Goal: Task Accomplishment & Management: Manage account settings

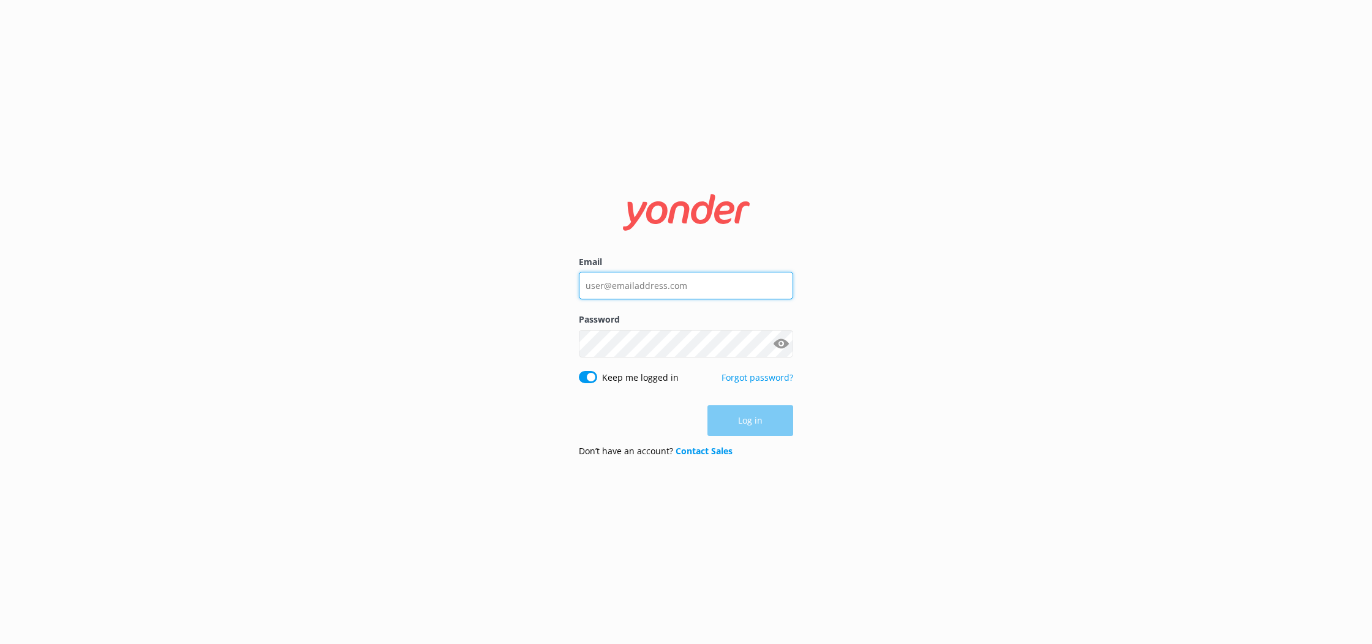
click at [665, 282] on input "Email" at bounding box center [686, 286] width 214 height 28
click at [0, 644] on com-1password-button at bounding box center [0, 644] width 0 height 0
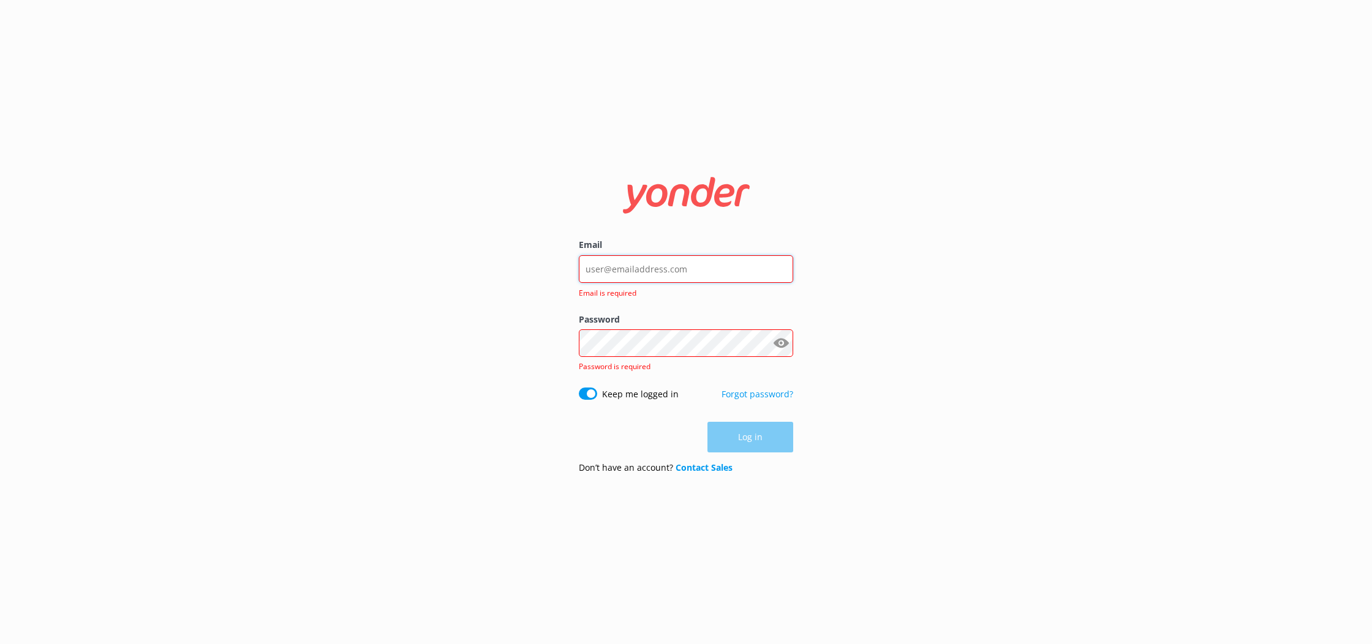
click at [0, 644] on com-1password-button at bounding box center [0, 644] width 0 height 0
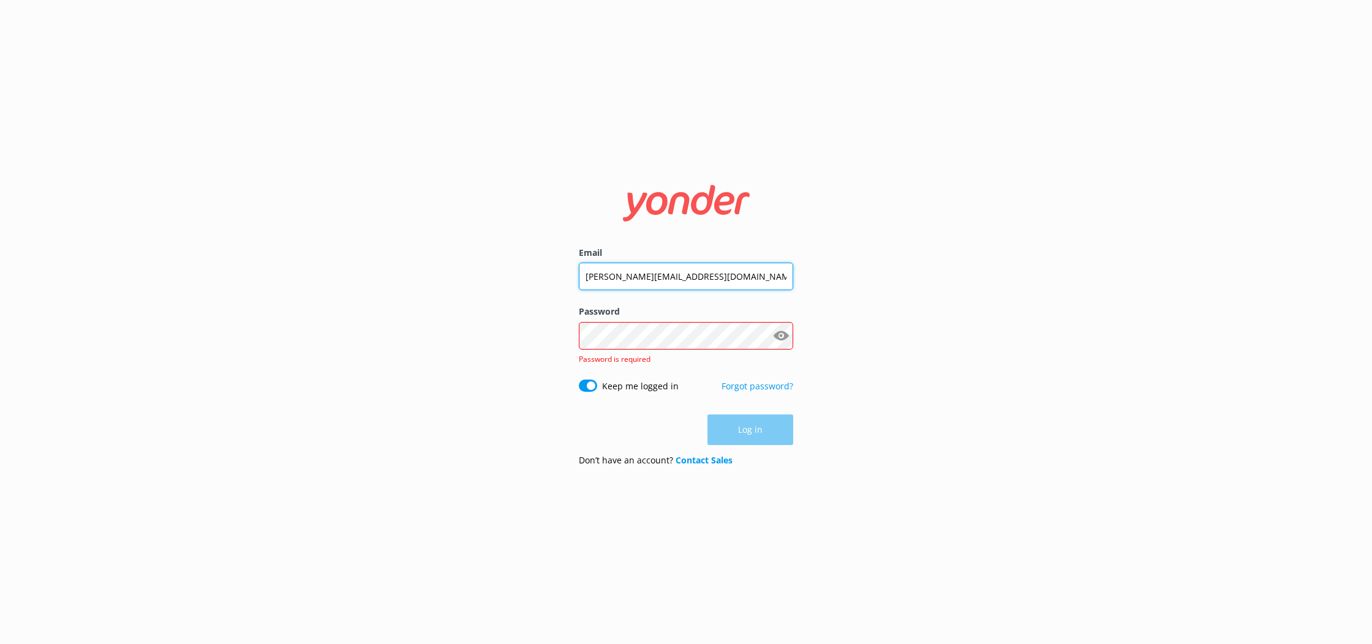
type input "[PERSON_NAME][EMAIL_ADDRESS][DOMAIN_NAME]"
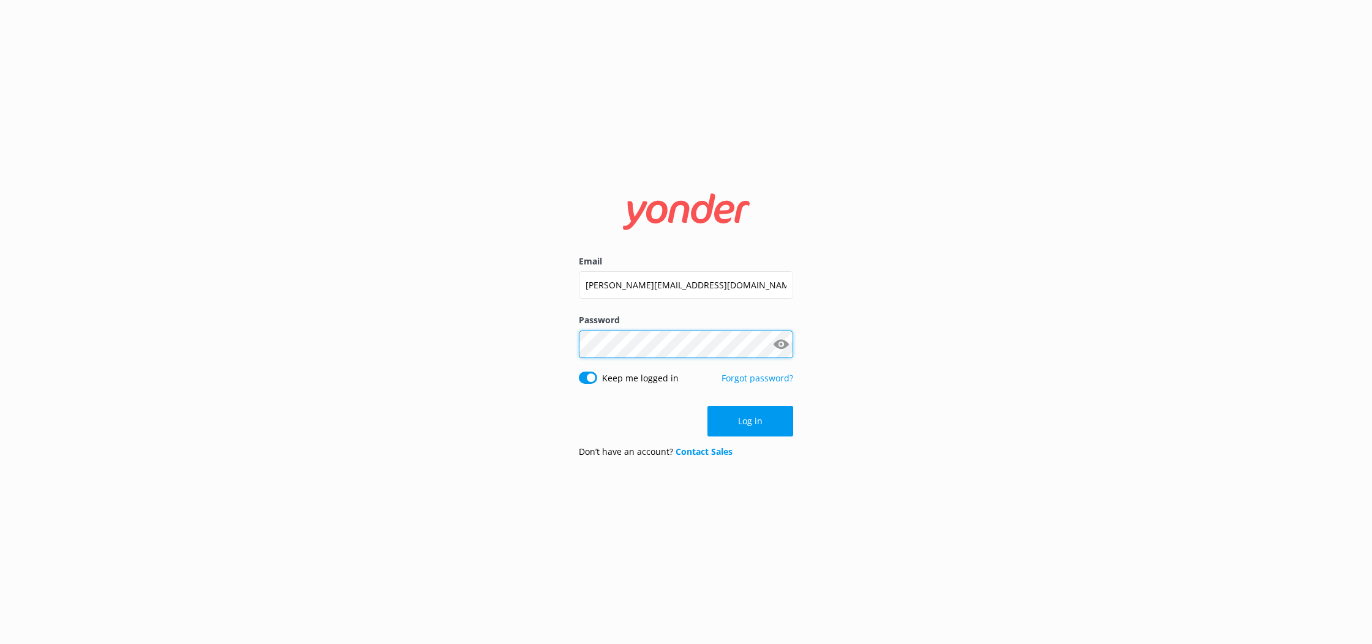
click button "Log in" at bounding box center [751, 421] width 86 height 31
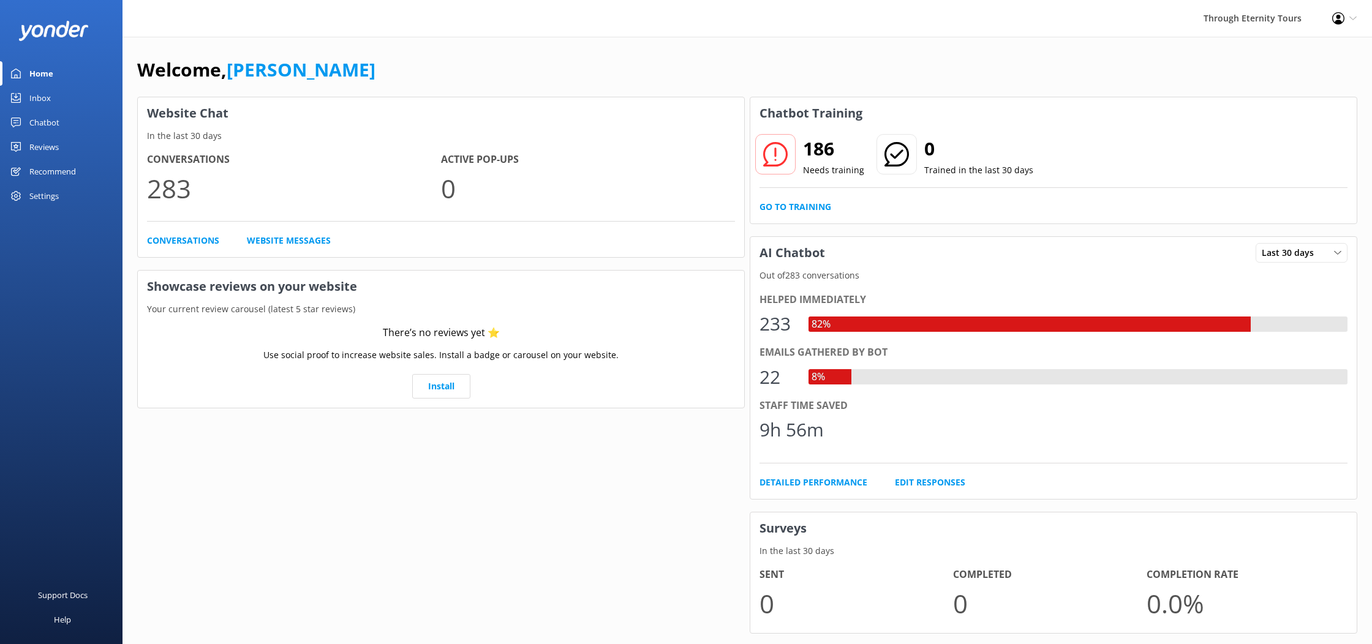
click at [34, 98] on div "Inbox" at bounding box center [39, 98] width 21 height 25
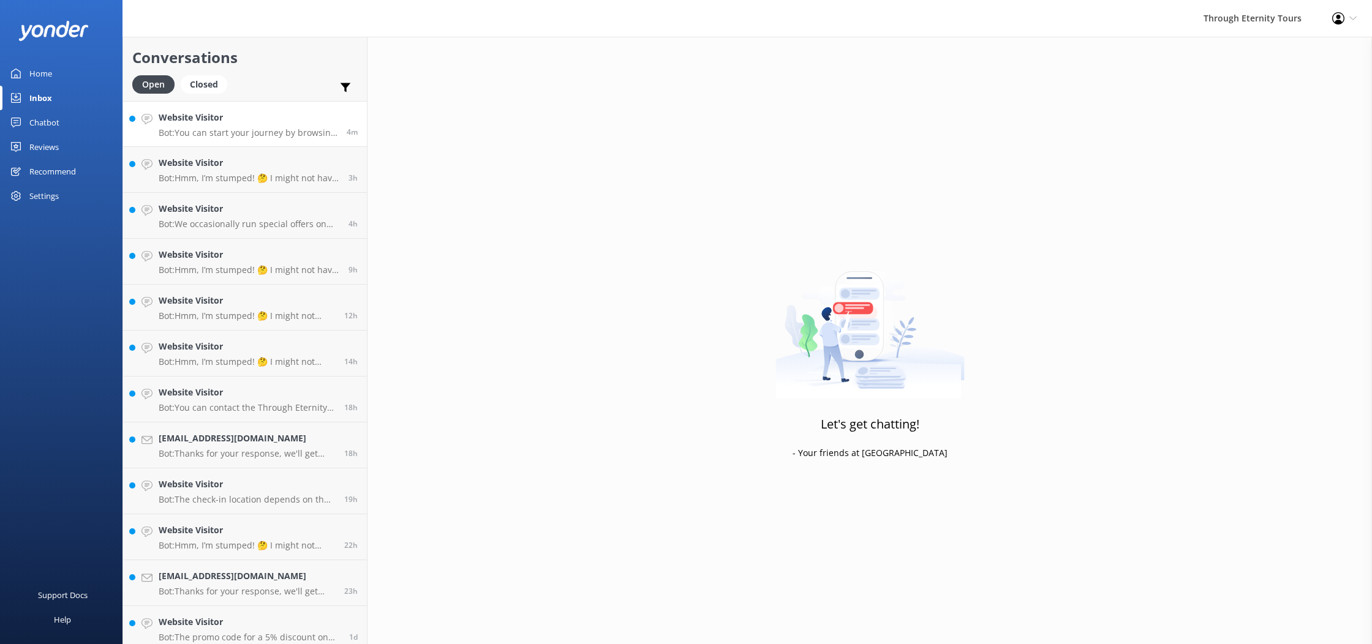
click at [272, 135] on p "Bot: You can start your journey by browsing our tours in [GEOGRAPHIC_DATA] and …" at bounding box center [248, 132] width 179 height 11
